Goal: Information Seeking & Learning: Learn about a topic

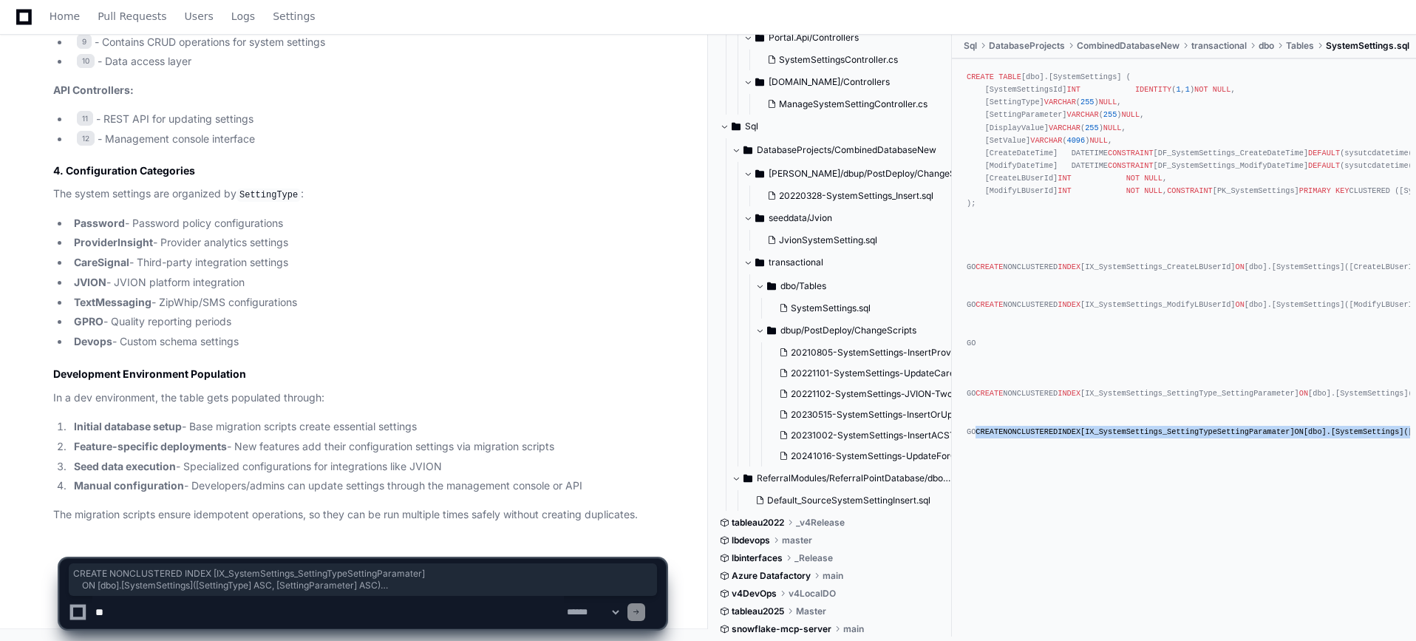
scroll to position [705, 0]
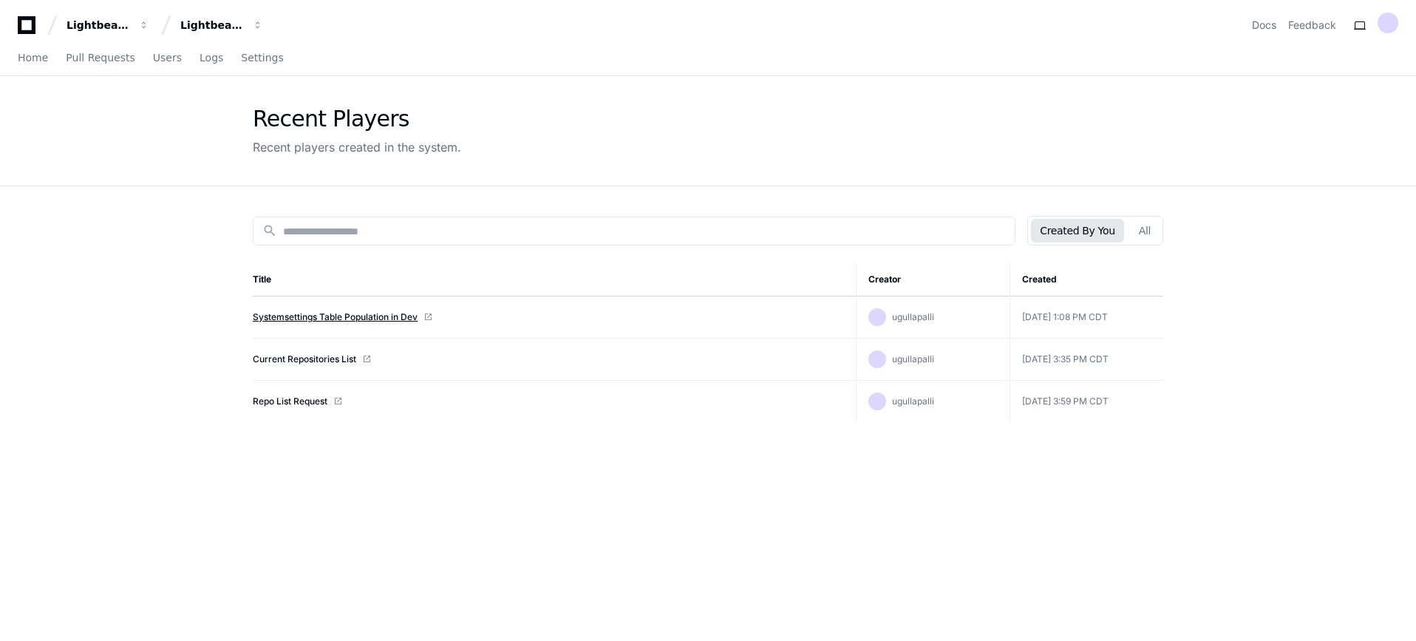
click at [300, 322] on link "Systemsettings Table Population in Dev" at bounding box center [335, 317] width 165 height 12
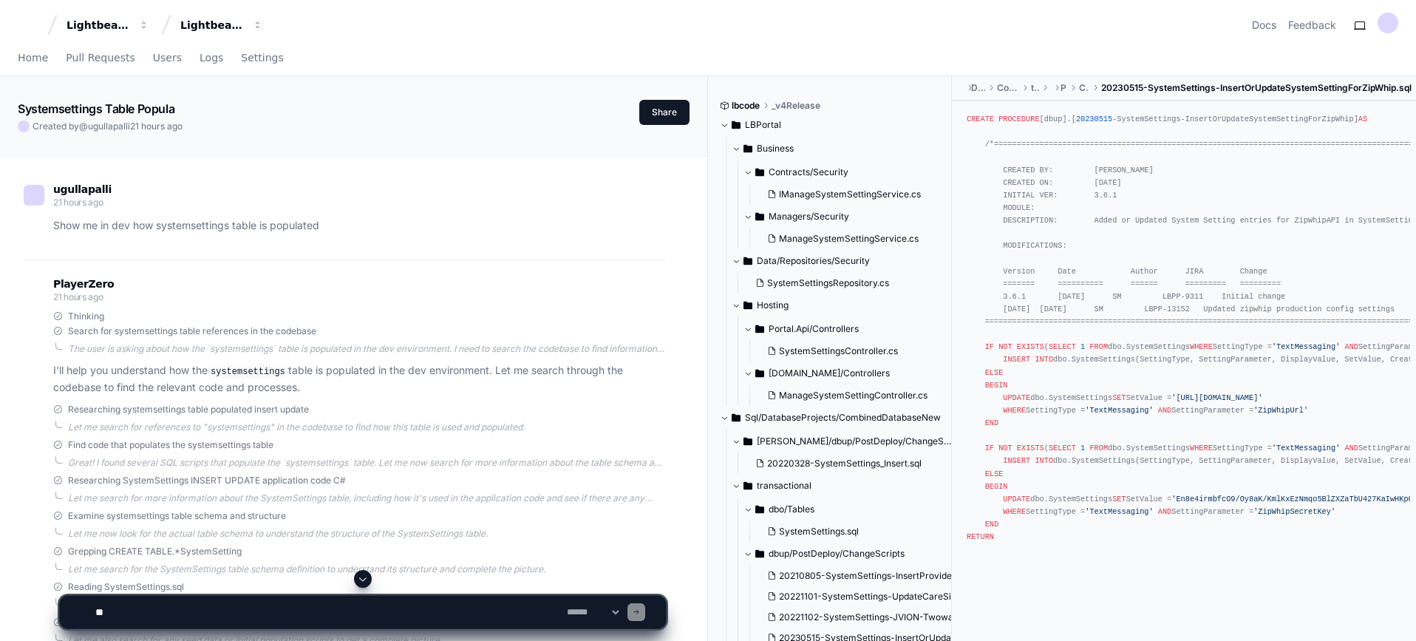
scroll to position [1693, 0]
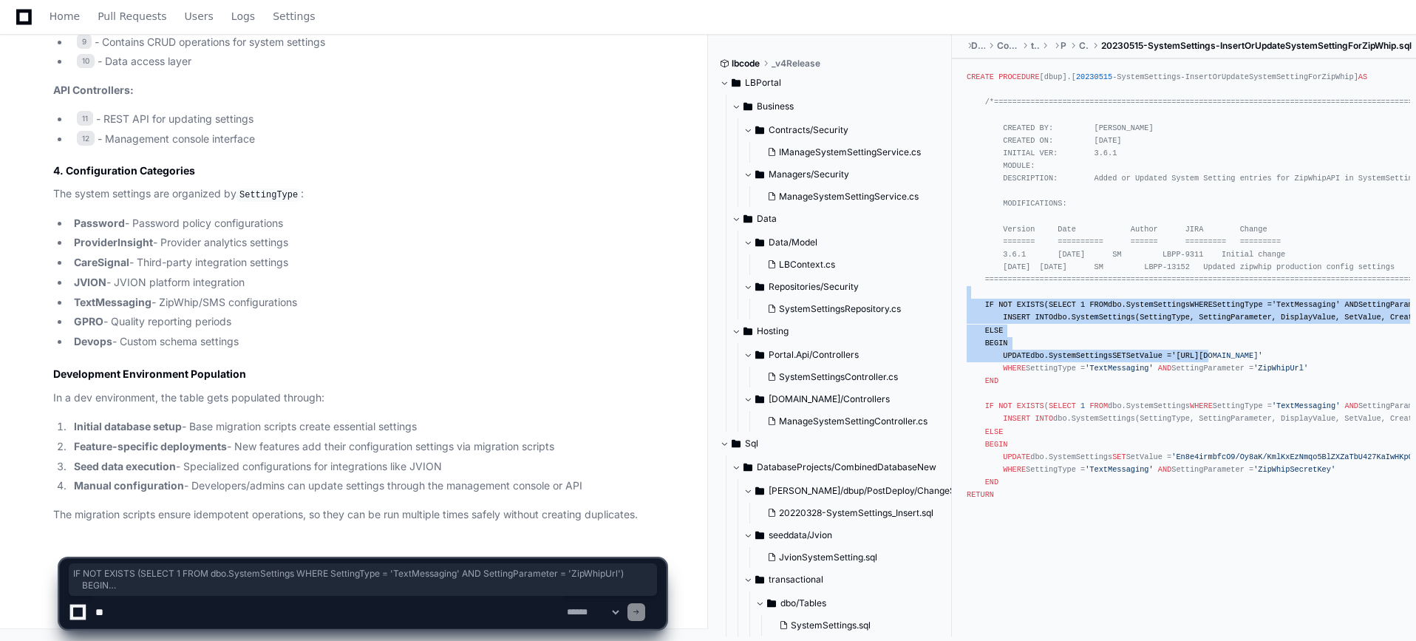
drag, startPoint x: 1193, startPoint y: 302, endPoint x: 1205, endPoint y: 392, distance: 90.9
click at [1206, 402] on div "CREATE PROCEDURE [dbup].[ 20230515 -SystemSettings-InsertOrUpdateSystemSettingF…" at bounding box center [1184, 292] width 435 height 443
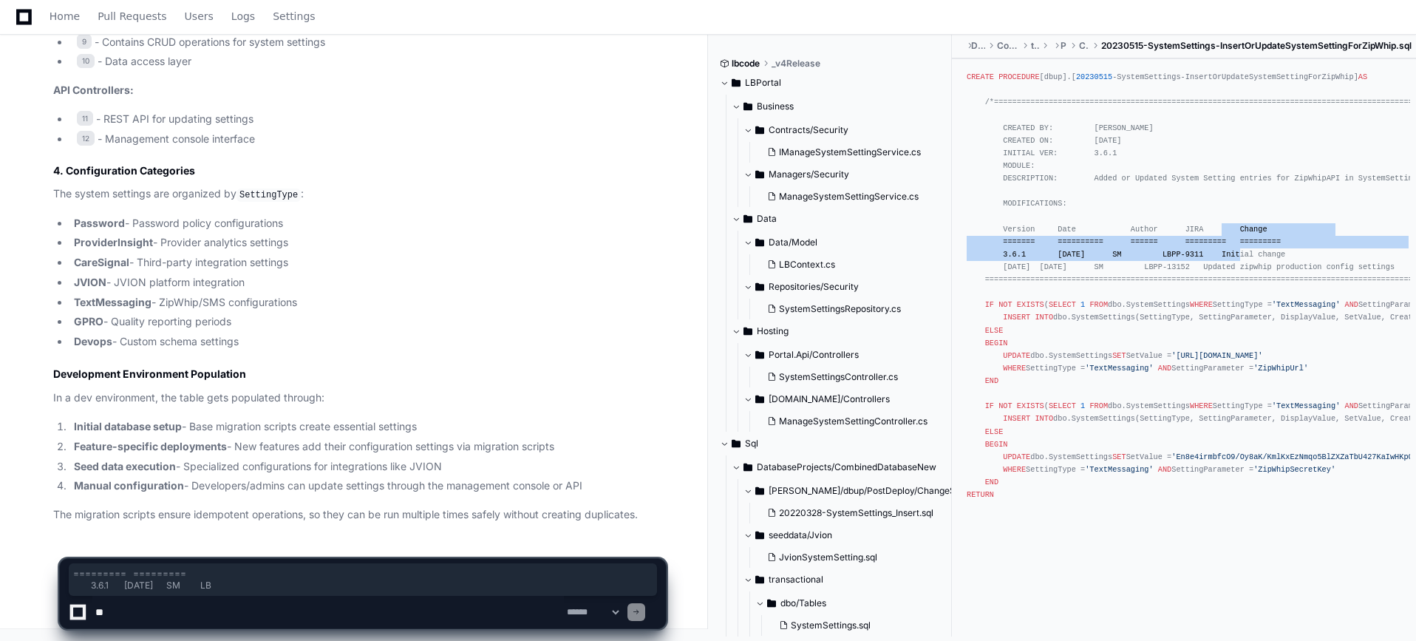
drag, startPoint x: 1173, startPoint y: 262, endPoint x: 1157, endPoint y: 240, distance: 27.1
click at [1157, 240] on span "/*=============================================================================…" at bounding box center [1322, 191] width 710 height 186
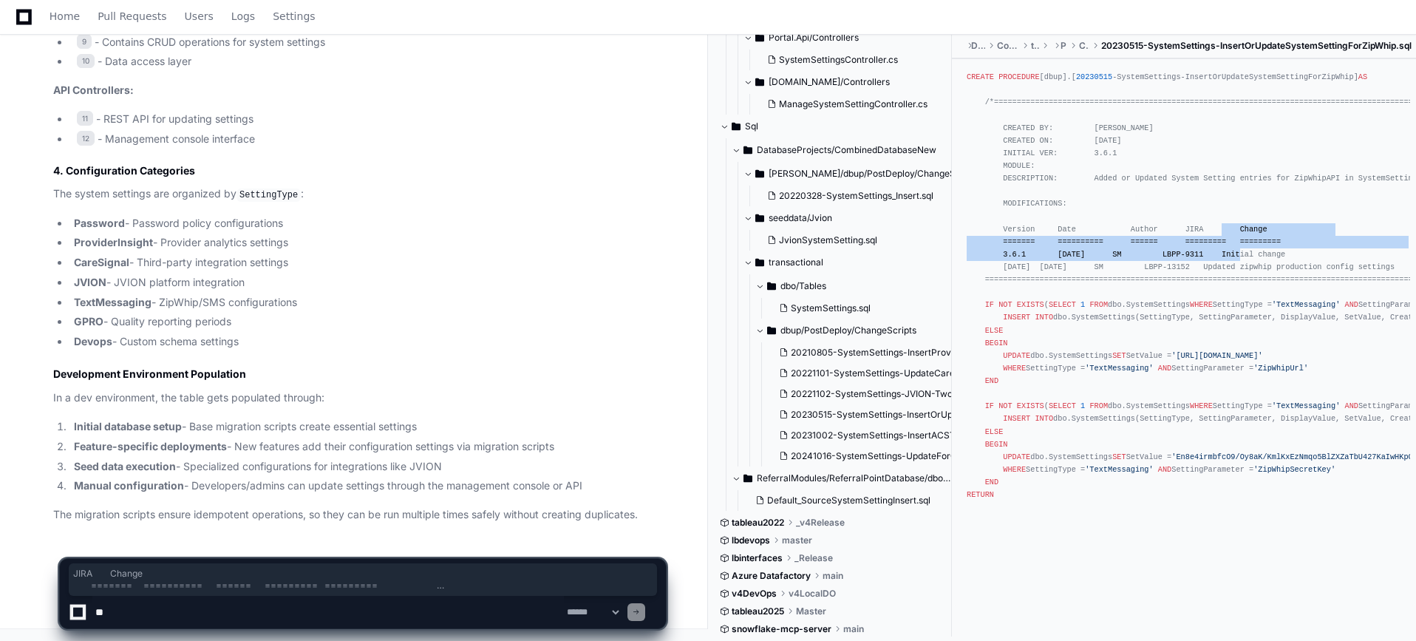
scroll to position [0, 0]
